Goal: Information Seeking & Learning: Learn about a topic

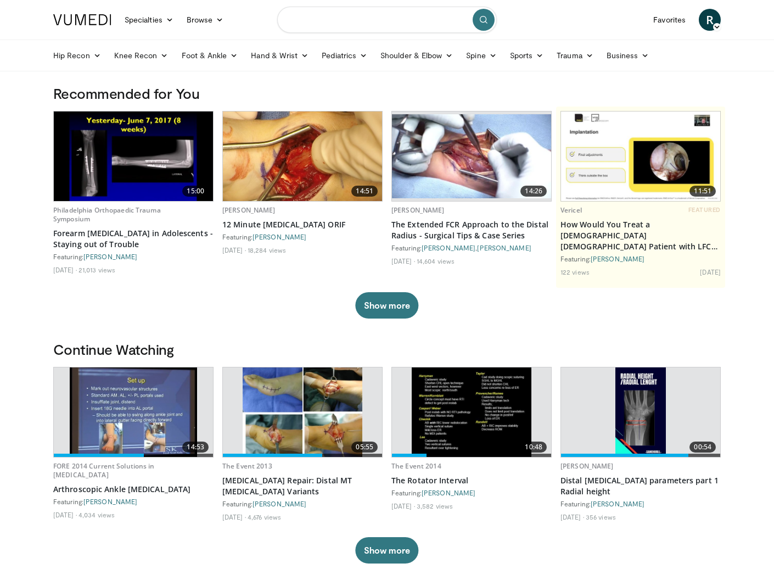
click at [349, 15] on input "Search topics, interventions" at bounding box center [387, 20] width 220 height 26
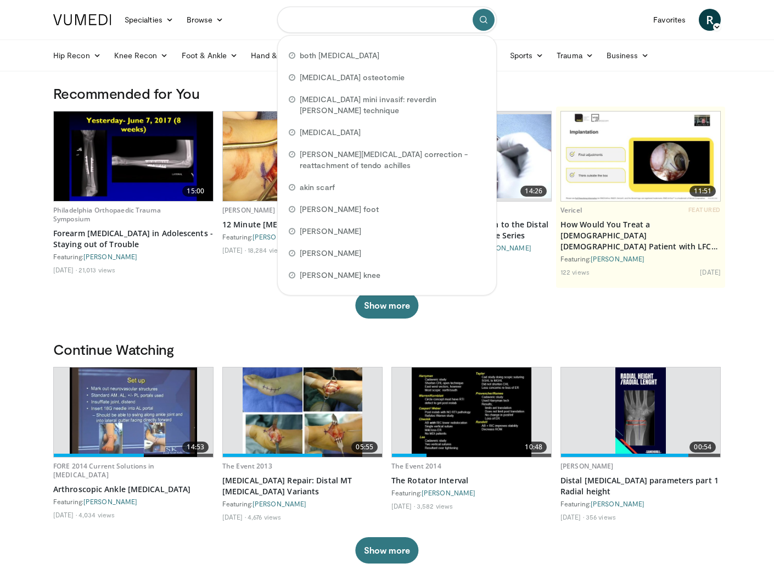
type input "*"
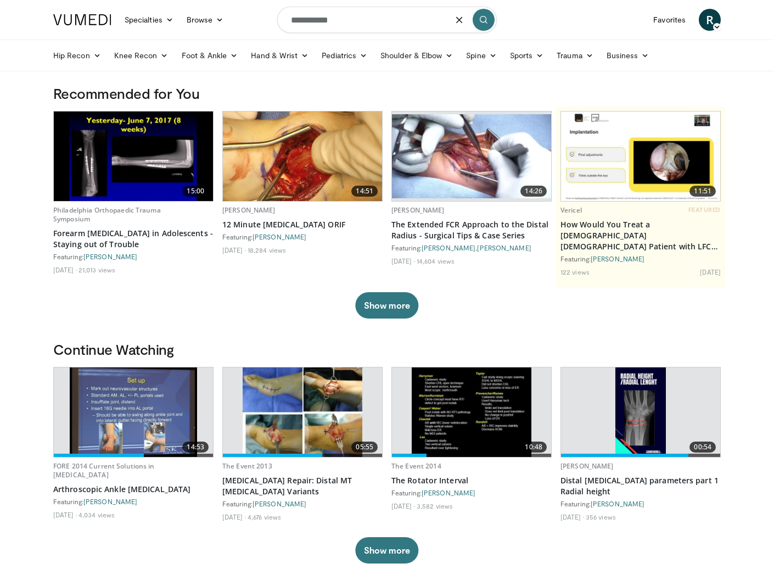
type input "**********"
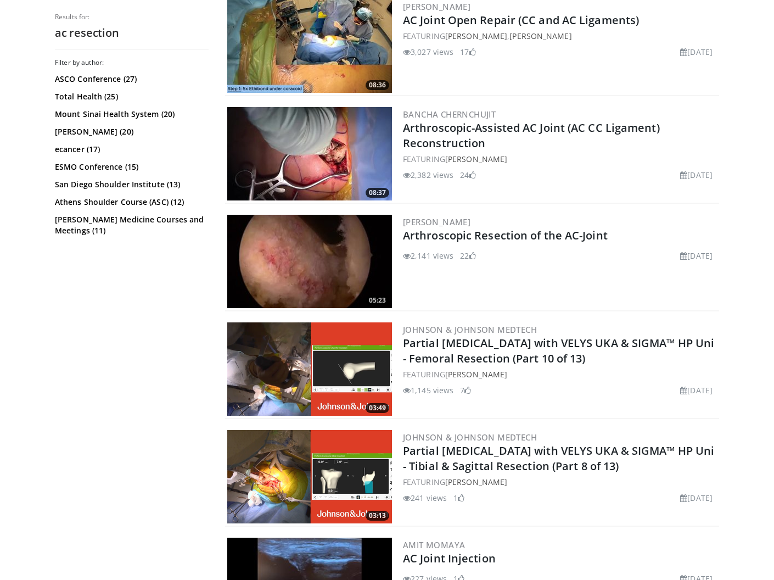
scroll to position [879, 0]
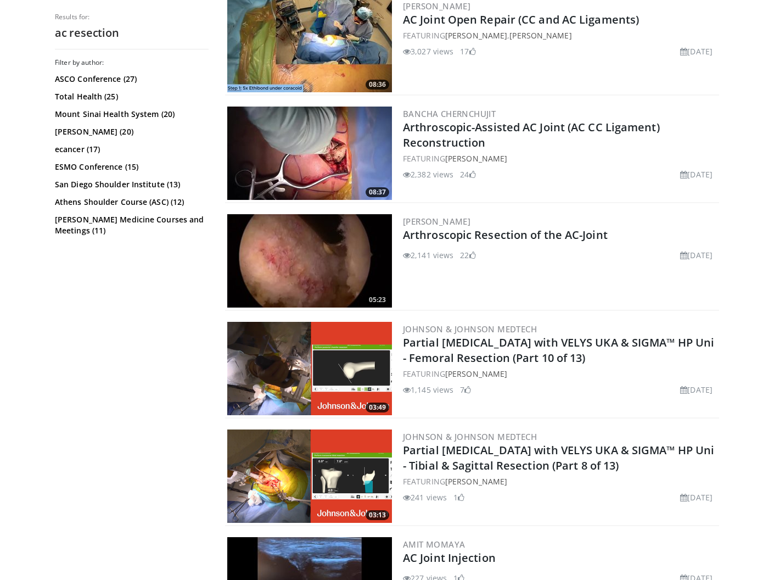
click at [320, 270] on img at bounding box center [309, 260] width 165 height 93
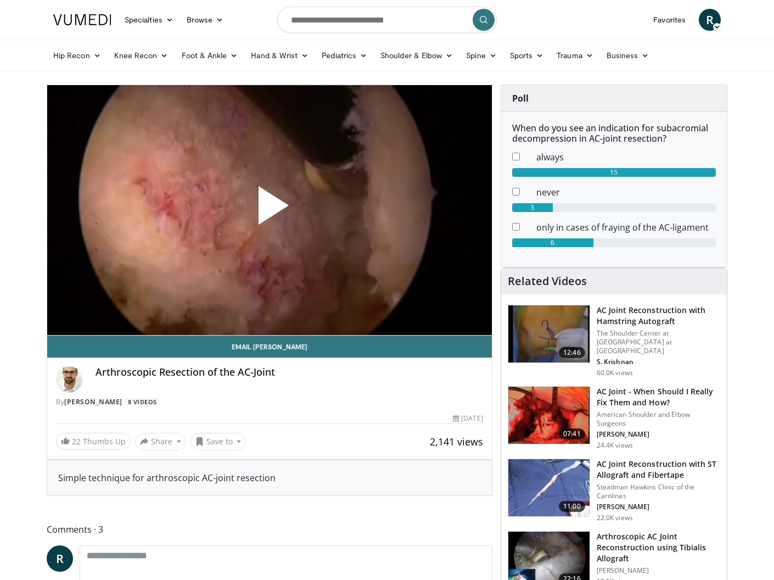
click at [270, 210] on span "Video Player" at bounding box center [270, 210] width 0 height 0
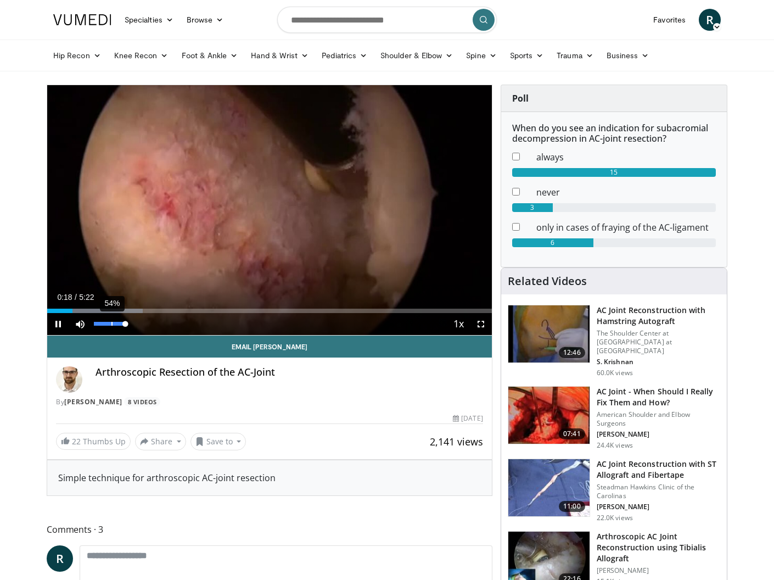
click at [111, 321] on div "54%" at bounding box center [110, 324] width 38 height 22
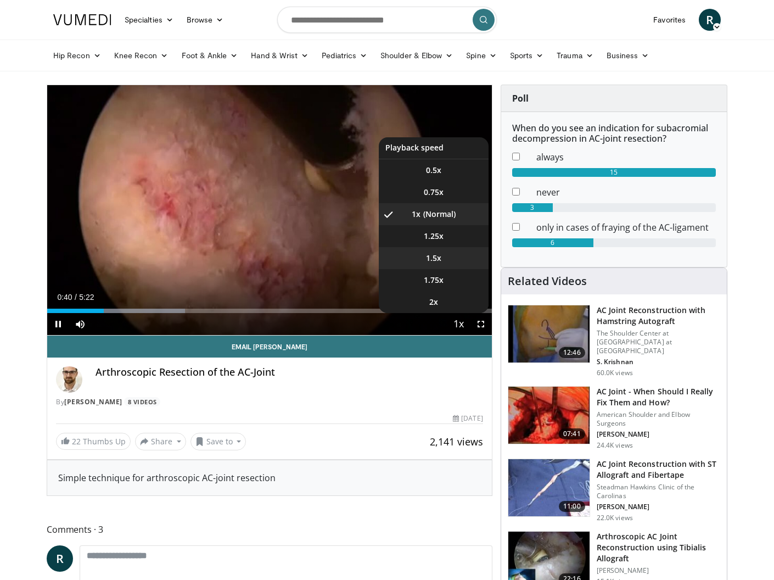
click at [434, 263] on li "1.5x" at bounding box center [434, 258] width 110 height 22
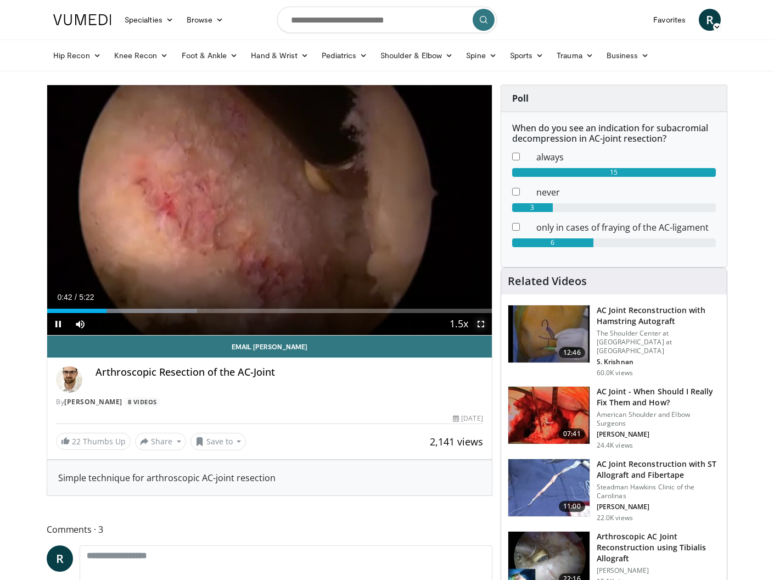
click at [480, 324] on span "Video Player" at bounding box center [481, 324] width 22 height 22
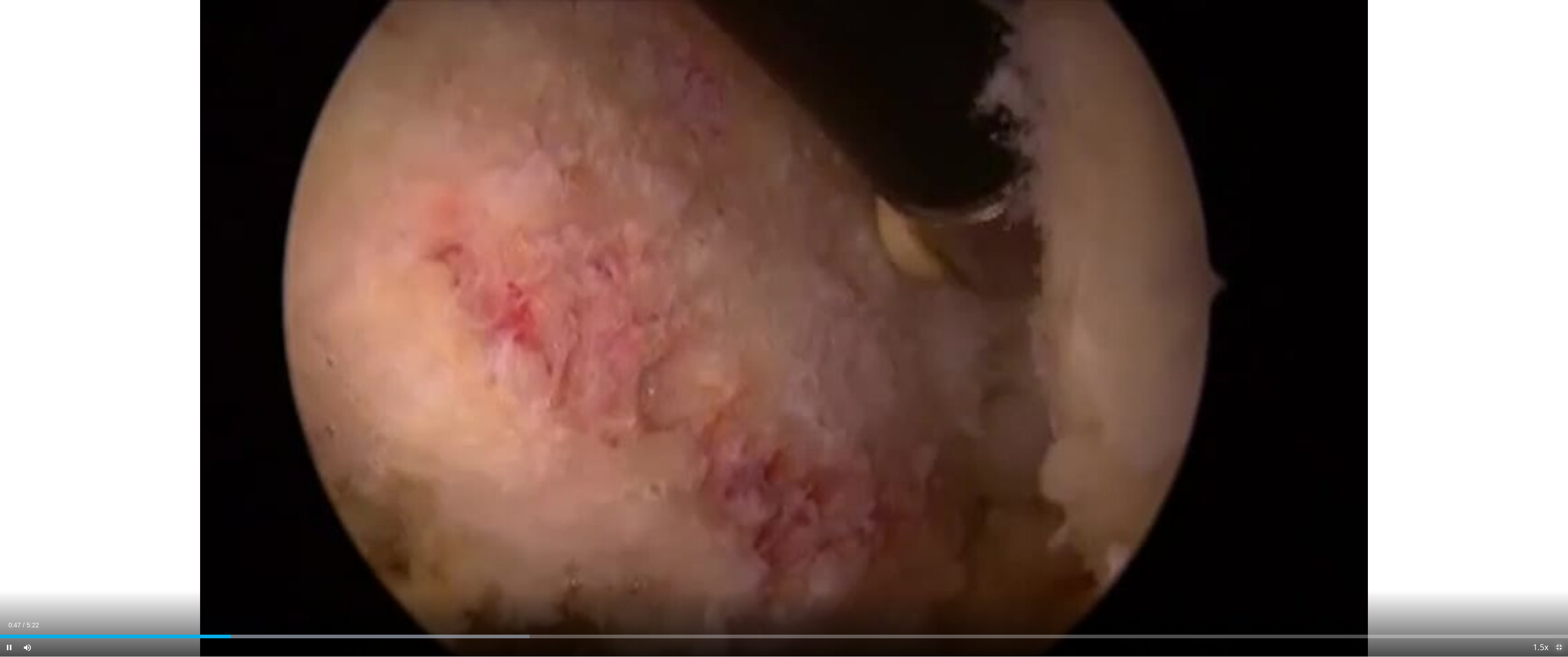
click at [642, 481] on span "Video Player" at bounding box center [1559, 647] width 18 height 18
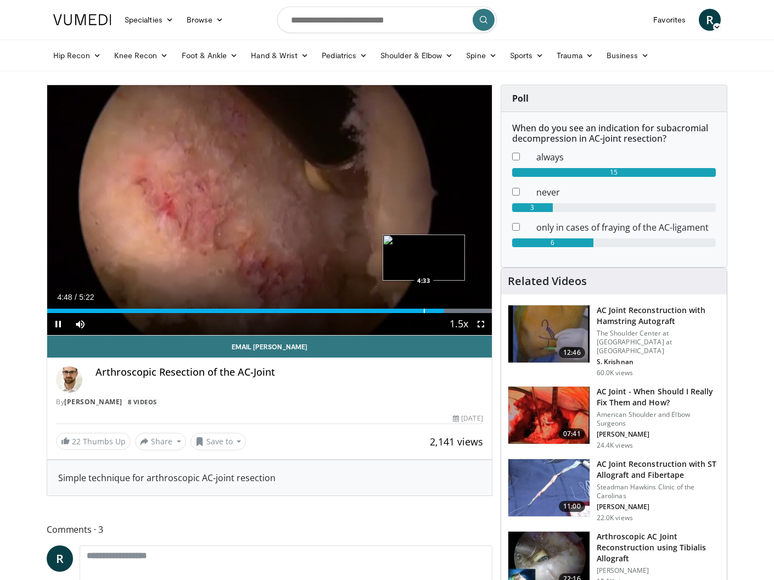
click at [424, 312] on div "Progress Bar" at bounding box center [424, 311] width 1 height 4
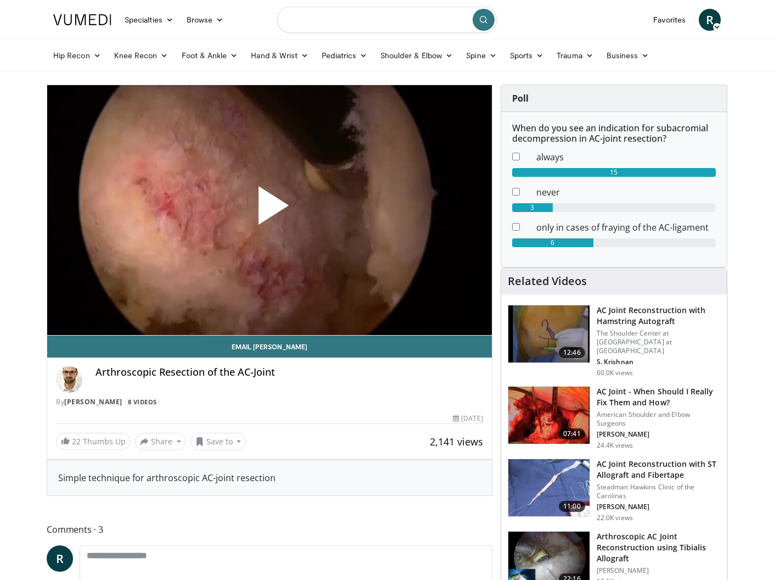
click at [300, 19] on input "Search topics, interventions" at bounding box center [387, 20] width 220 height 26
type input "**********"
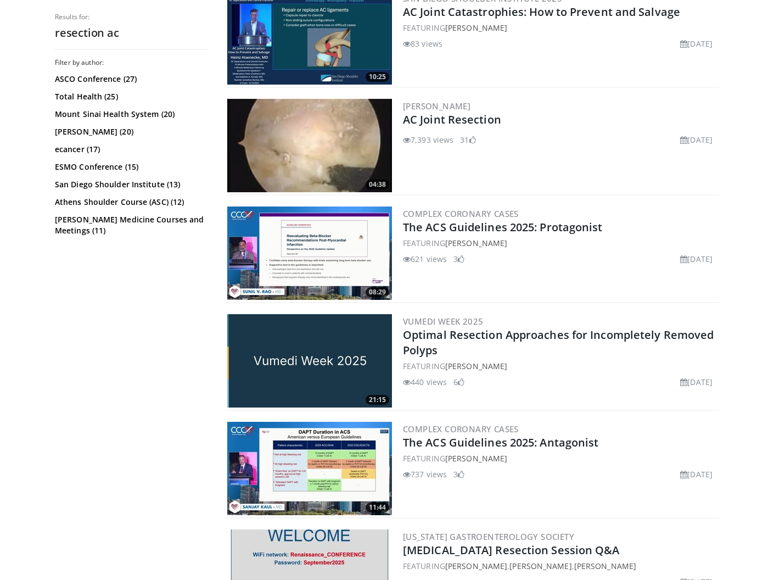
scroll to position [1652, 0]
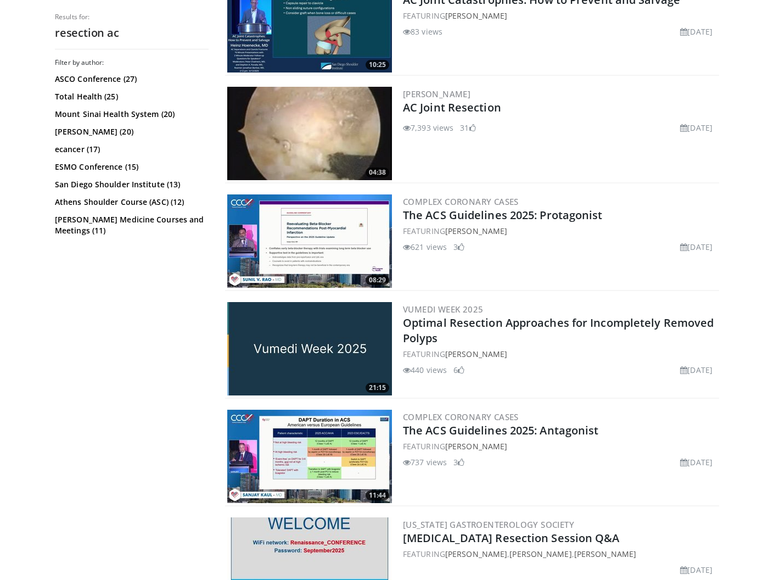
click at [328, 132] on img at bounding box center [309, 133] width 165 height 93
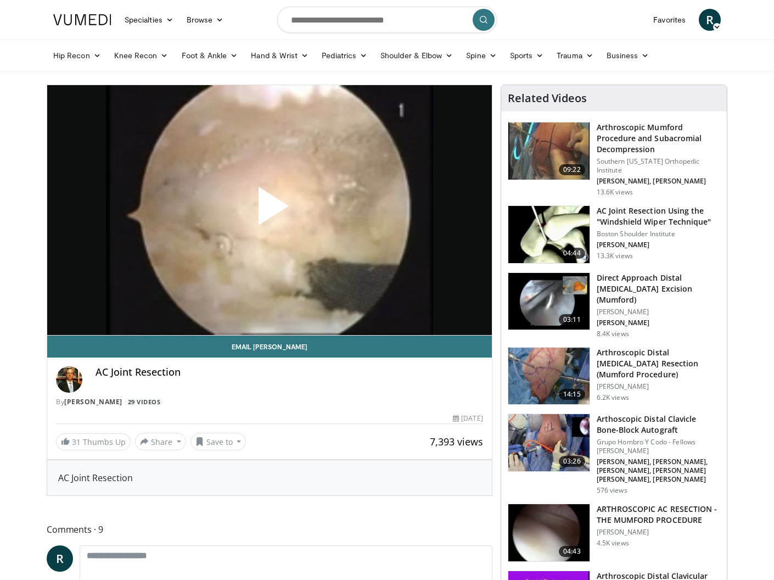
click at [270, 210] on span "Video Player" at bounding box center [270, 210] width 0 height 0
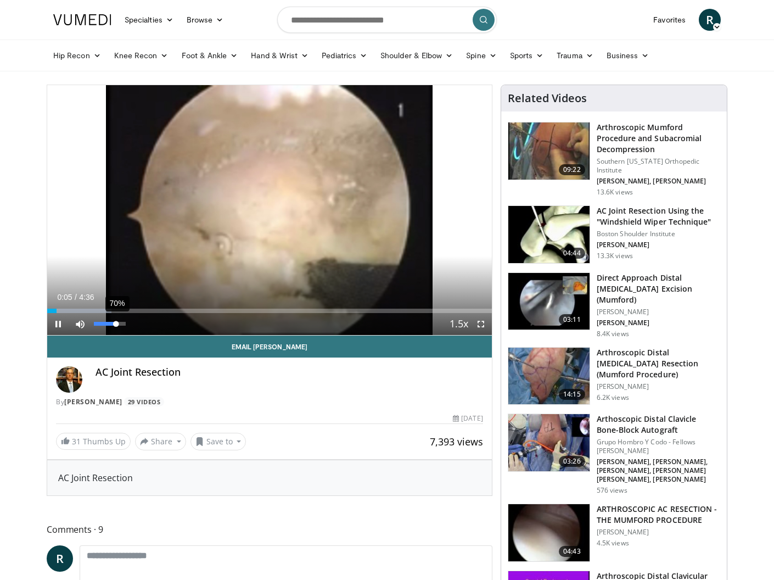
click at [116, 322] on div "Volume Level" at bounding box center [105, 324] width 22 height 4
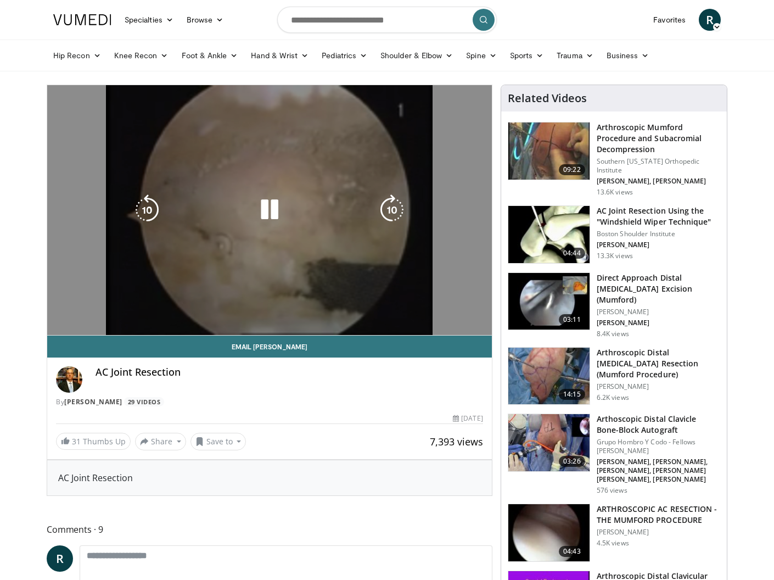
click at [110, 325] on video-js "**********" at bounding box center [269, 210] width 445 height 250
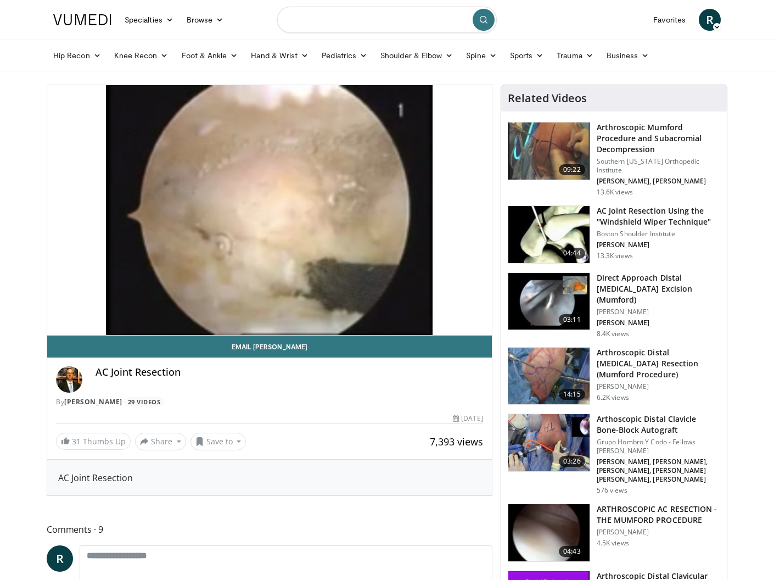
click at [320, 20] on input "Search topics, interventions" at bounding box center [387, 20] width 220 height 26
type input "**********"
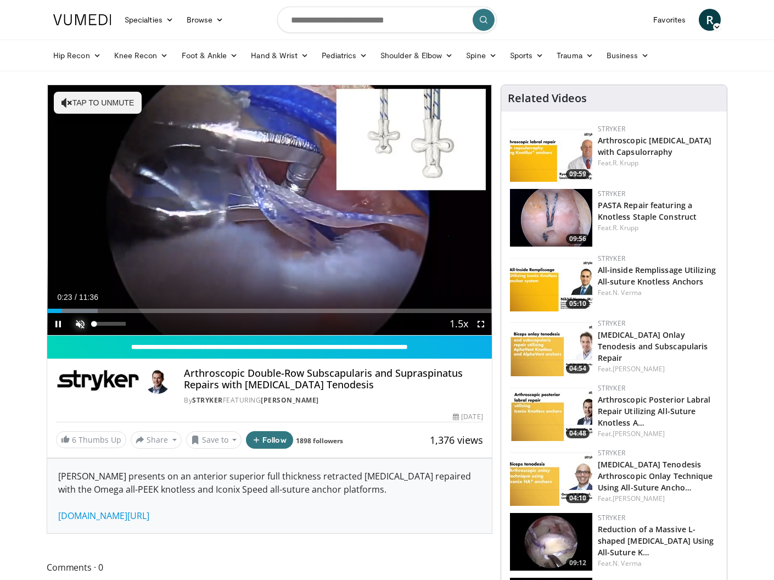
click at [87, 328] on span "Video Player" at bounding box center [80, 324] width 22 height 22
click at [225, 293] on div "Current Time 1:10 / Duration 11:36" at bounding box center [269, 297] width 445 height 10
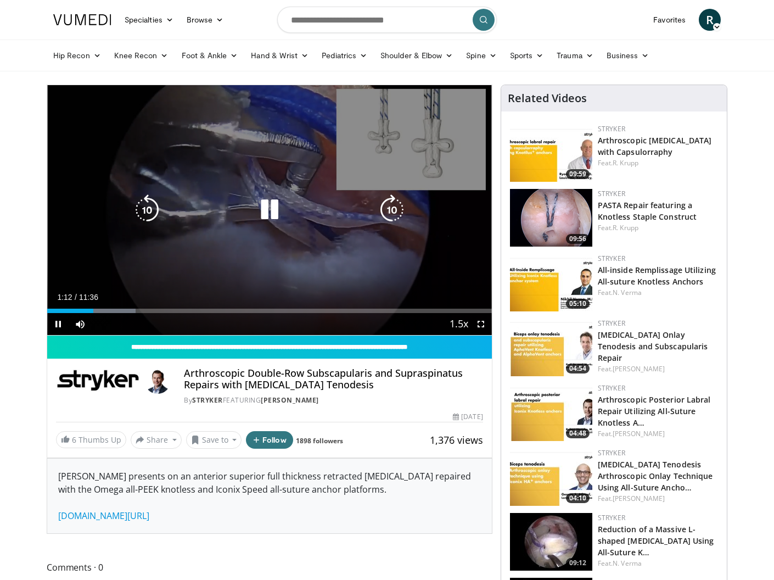
click at [250, 278] on div "10 seconds Tap to unmute" at bounding box center [269, 210] width 445 height 250
click at [320, 146] on div "10 seconds Tap to unmute" at bounding box center [269, 210] width 445 height 250
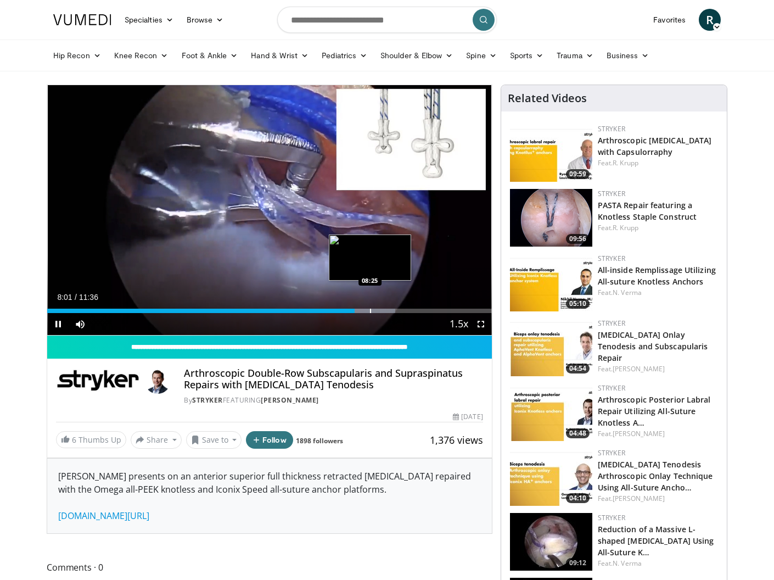
click at [370, 310] on div "Progress Bar" at bounding box center [370, 311] width 1 height 4
click at [390, 309] on div "Progress Bar" at bounding box center [390, 311] width 1 height 4
click at [409, 310] on div "Progress Bar" at bounding box center [409, 311] width 1 height 4
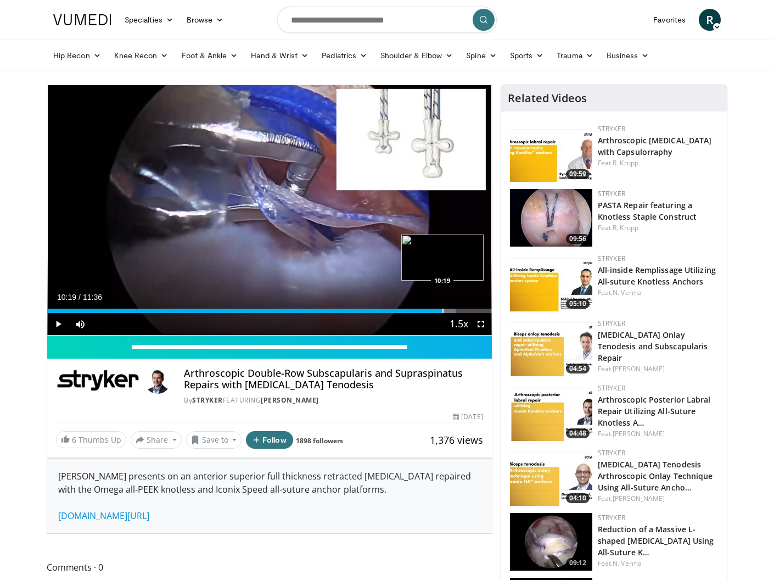
click at [443, 311] on div "Progress Bar" at bounding box center [443, 311] width 1 height 4
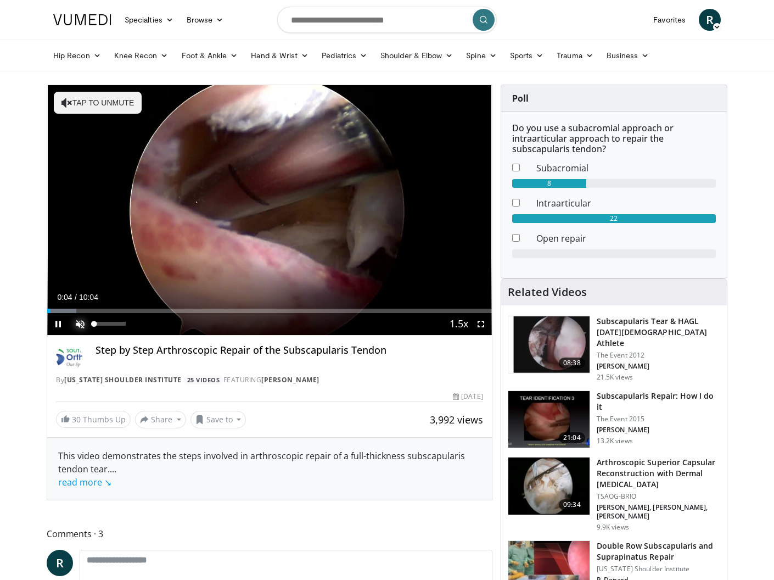
click at [86, 321] on span "Video Player" at bounding box center [80, 324] width 22 height 22
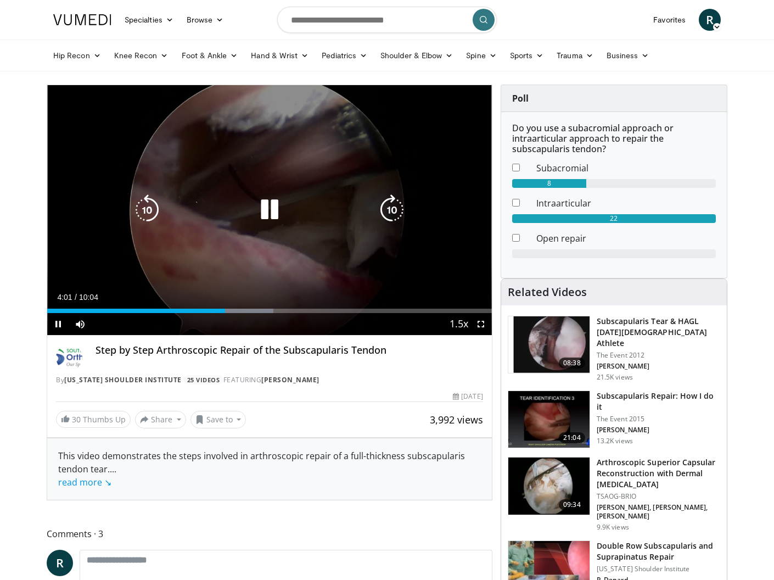
drag, startPoint x: 275, startPoint y: 123, endPoint x: 270, endPoint y: 105, distance: 18.8
click at [275, 123] on div "10 seconds Tap to unmute" at bounding box center [269, 210] width 445 height 250
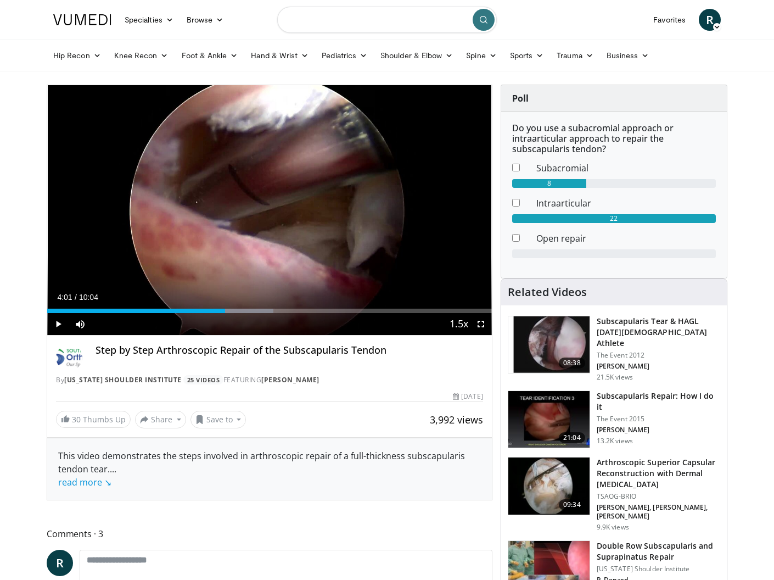
click at [350, 19] on input "Search topics, interventions" at bounding box center [387, 20] width 220 height 26
type input "**********"
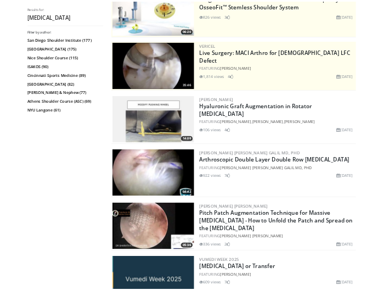
scroll to position [149, 0]
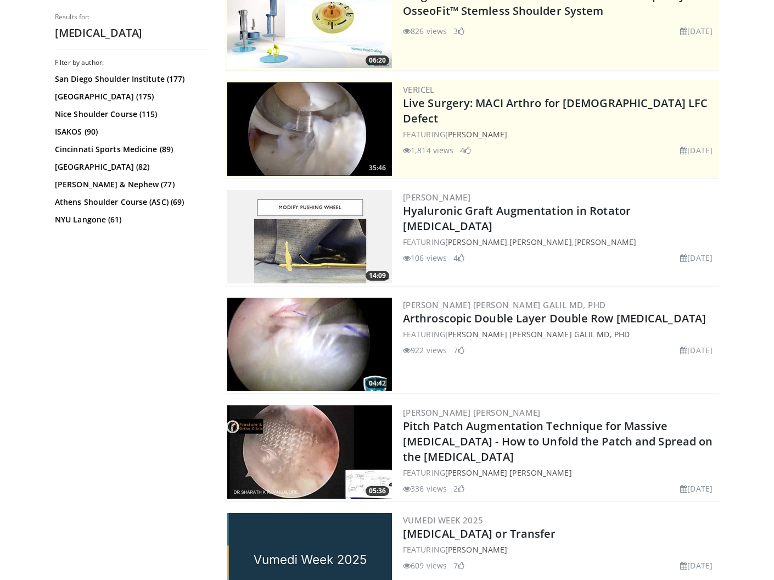
click at [370, 336] on img at bounding box center [309, 344] width 165 height 93
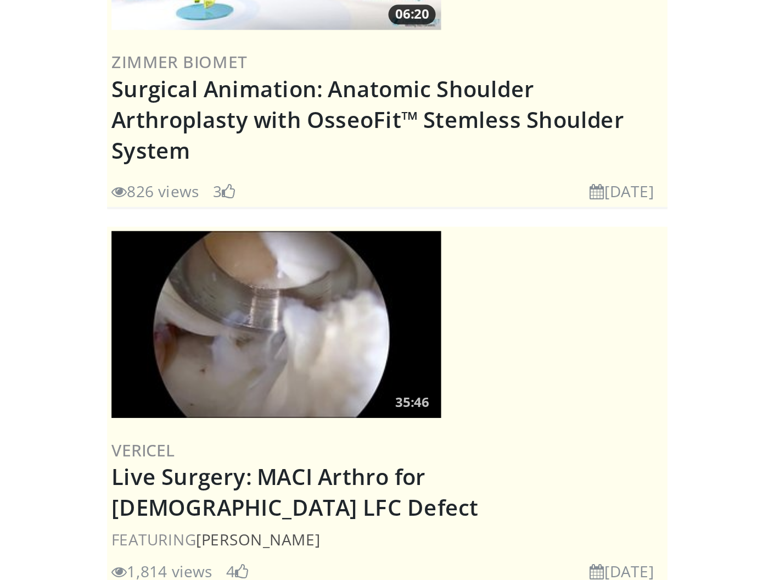
scroll to position [181, 0]
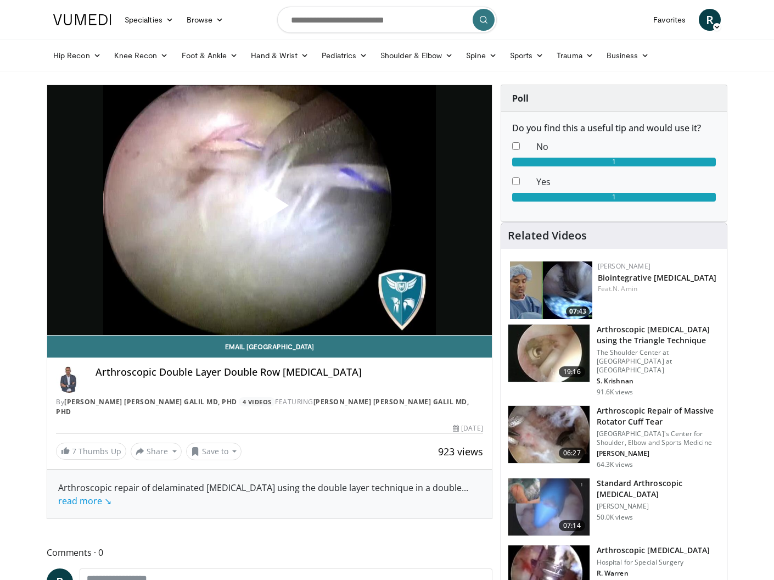
click at [270, 210] on span "Video Player" at bounding box center [270, 210] width 0 height 0
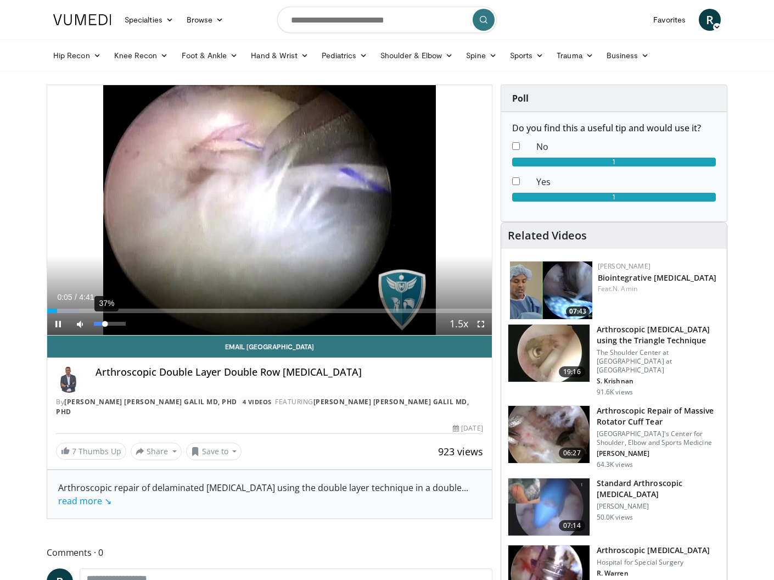
click at [105, 323] on div "Volume Level" at bounding box center [99, 324] width 11 height 4
click at [108, 323] on div "Volume Level" at bounding box center [101, 324] width 14 height 4
